Goal: Information Seeking & Learning: Learn about a topic

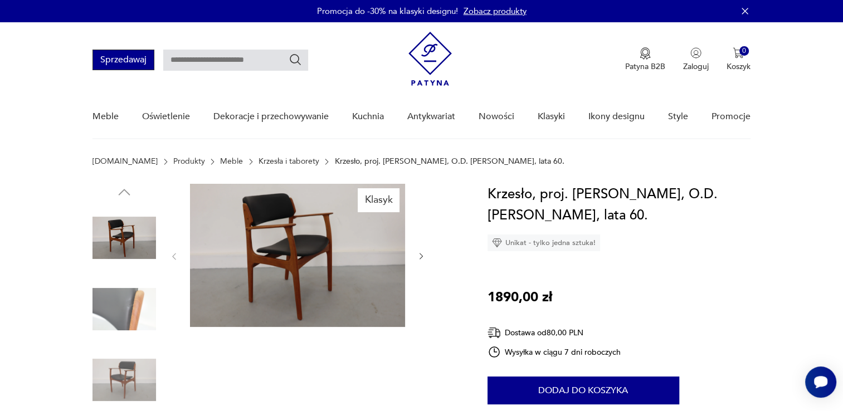
click at [128, 59] on button "Sprzedawaj" at bounding box center [124, 60] width 62 height 21
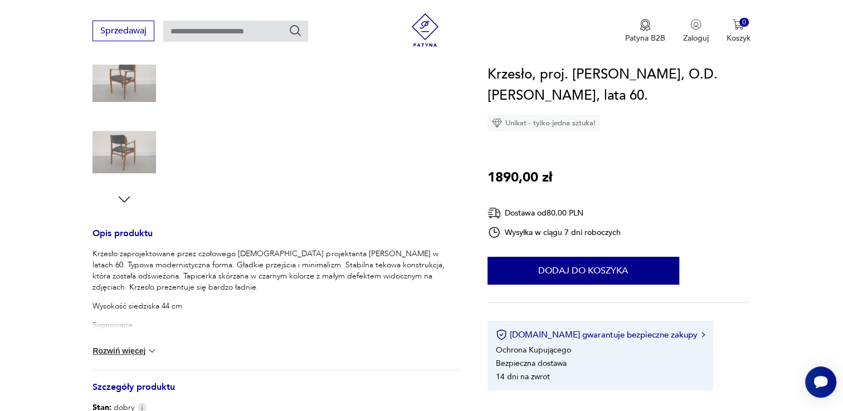
scroll to position [334, 0]
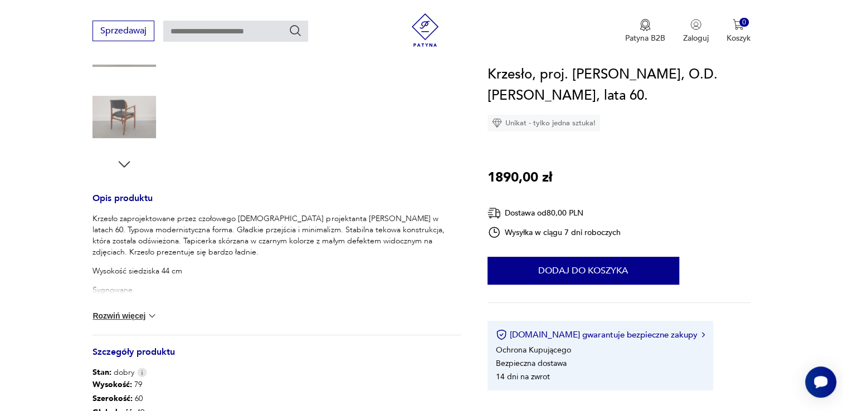
click at [151, 314] on img at bounding box center [152, 315] width 11 height 11
click at [116, 312] on img at bounding box center [116, 313] width 11 height 11
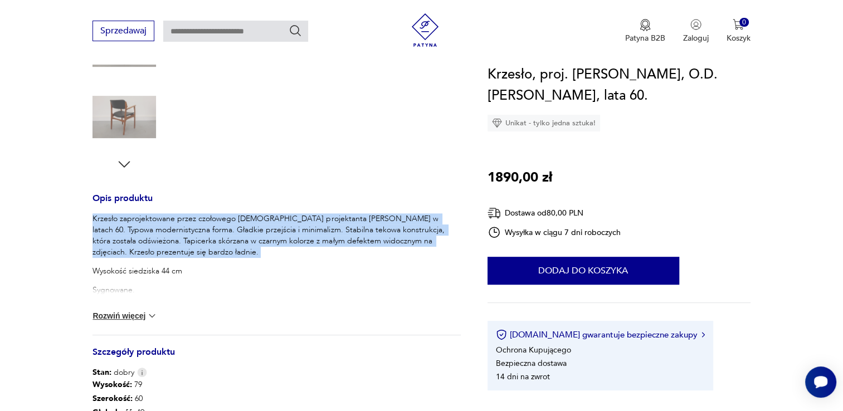
drag, startPoint x: 93, startPoint y: 218, endPoint x: 230, endPoint y: 261, distance: 143.1
click at [230, 261] on div "Krzesło zaprojektowane przez czołowego duńskiego projektanta Erika Bucha w lata…" at bounding box center [277, 254] width 368 height 82
copy p "Krzesło zaprojektowane przez czołowego [DEMOGRAPHIC_DATA] projektanta [PERSON_N…"
